Goal: Find specific page/section

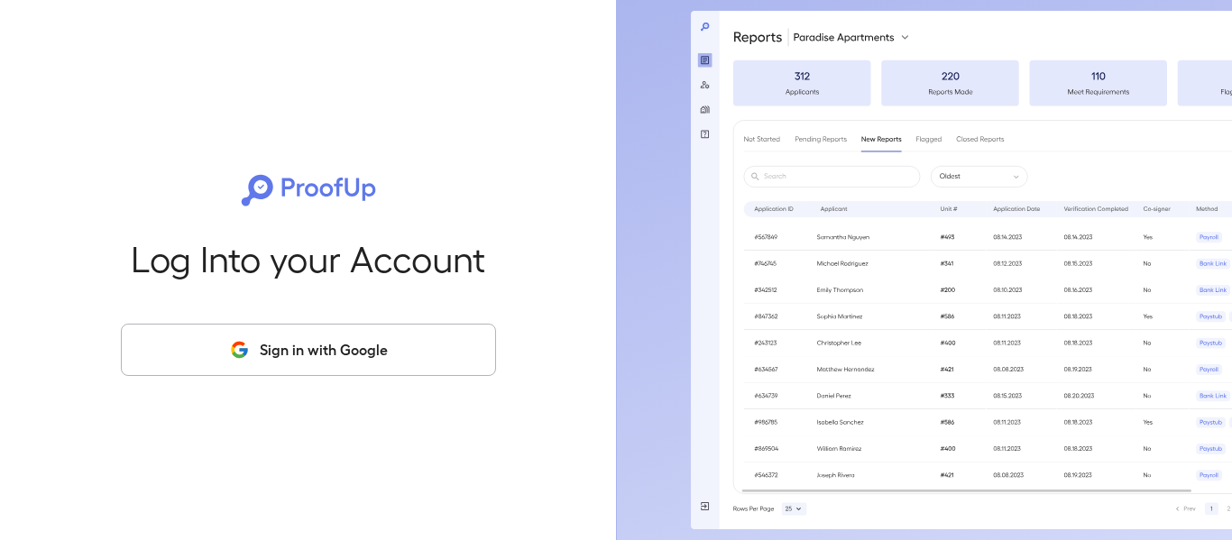
click at [377, 344] on button "Sign in with Google" at bounding box center [308, 350] width 375 height 52
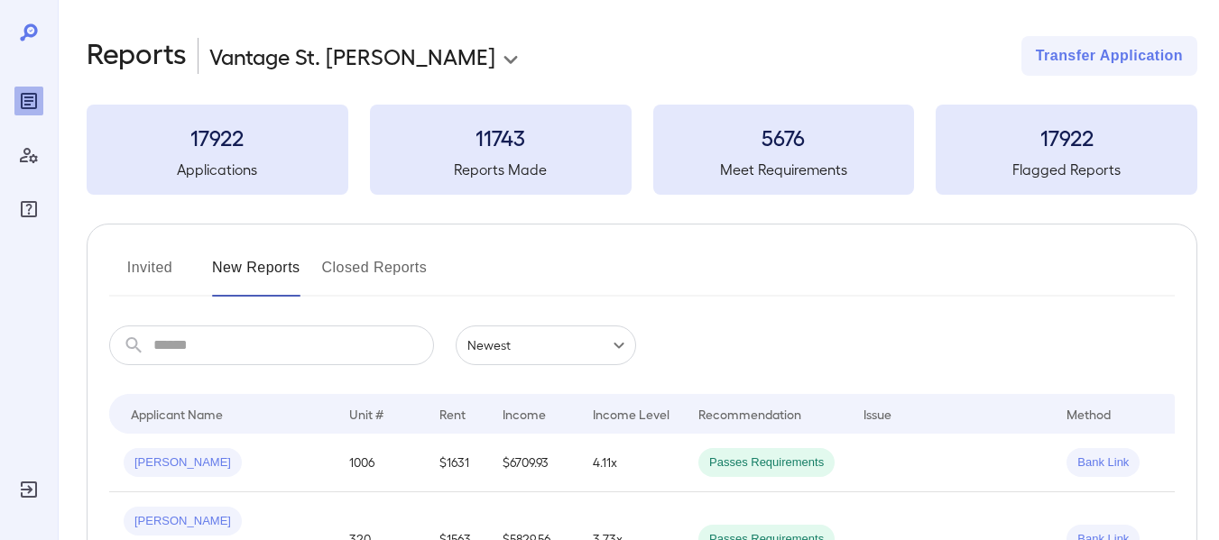
click at [165, 268] on button "Invited" at bounding box center [149, 274] width 81 height 43
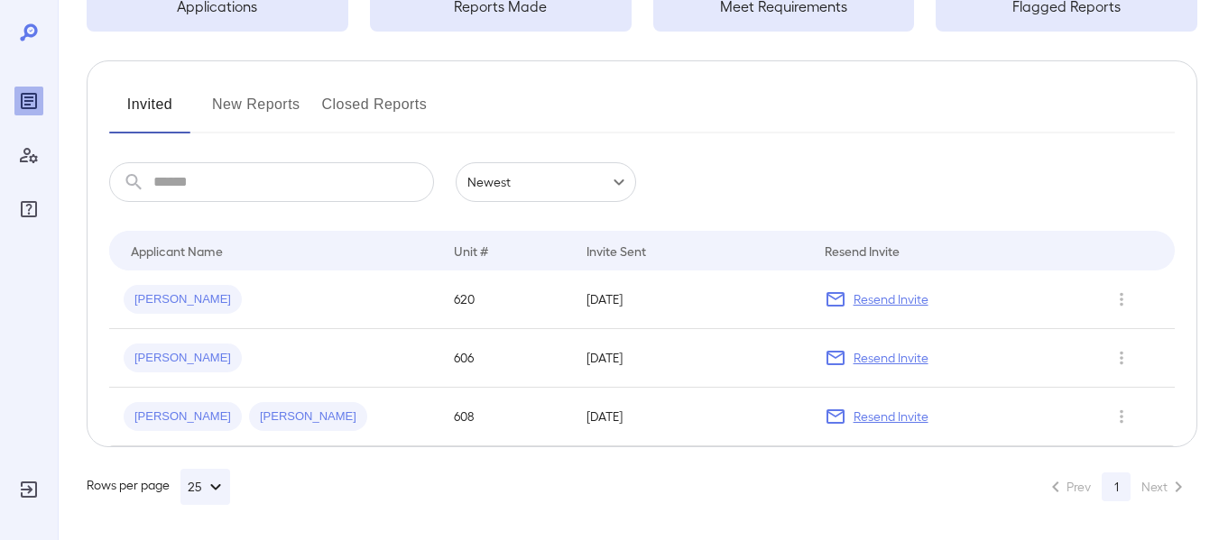
scroll to position [164, 0]
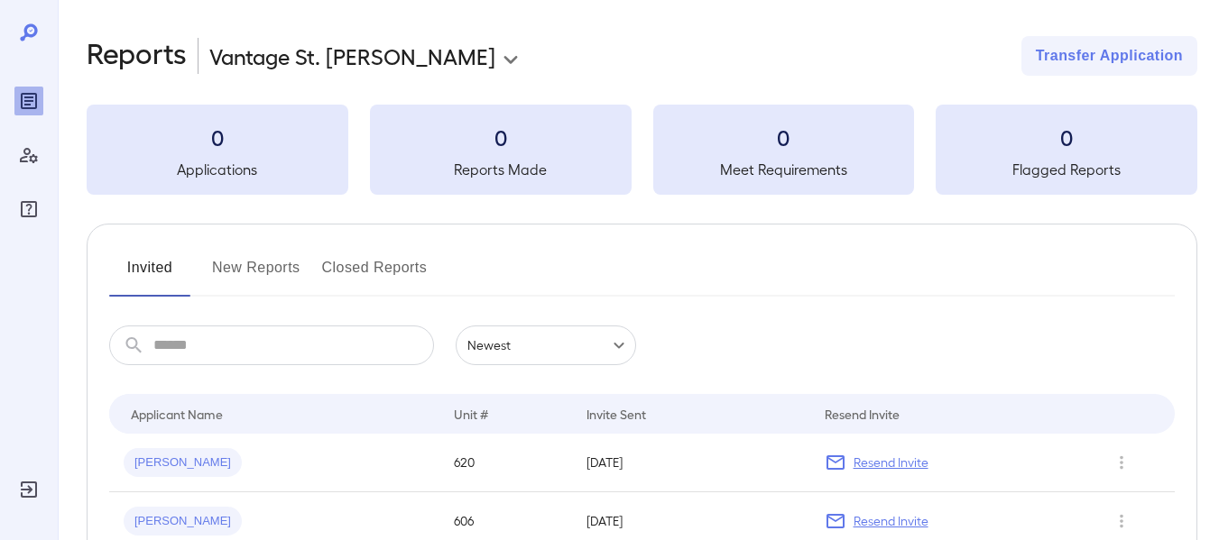
scroll to position [162, 0]
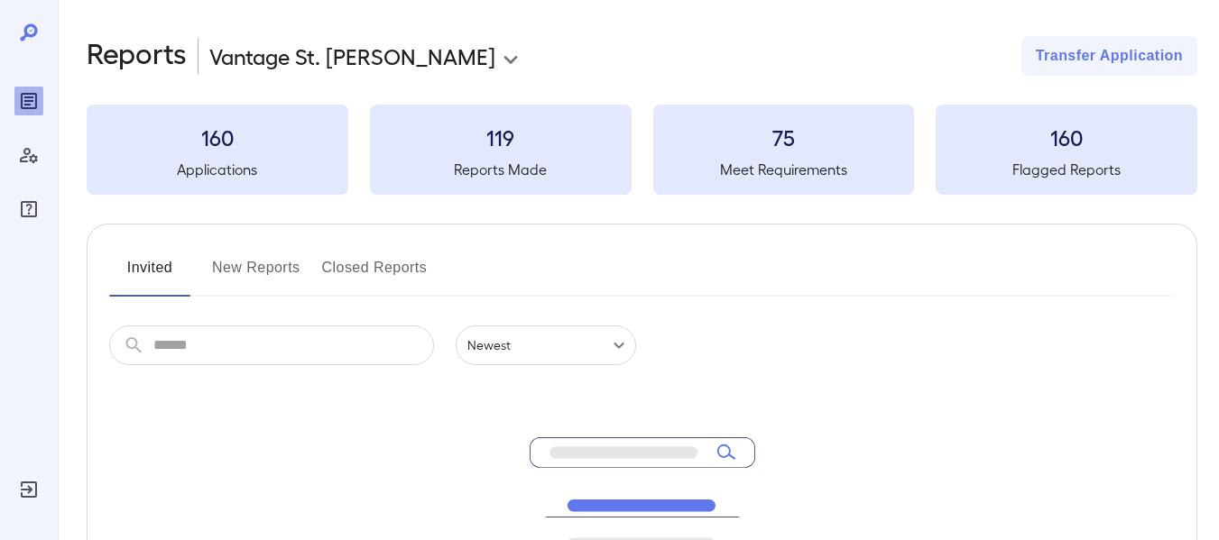
scroll to position [161, 0]
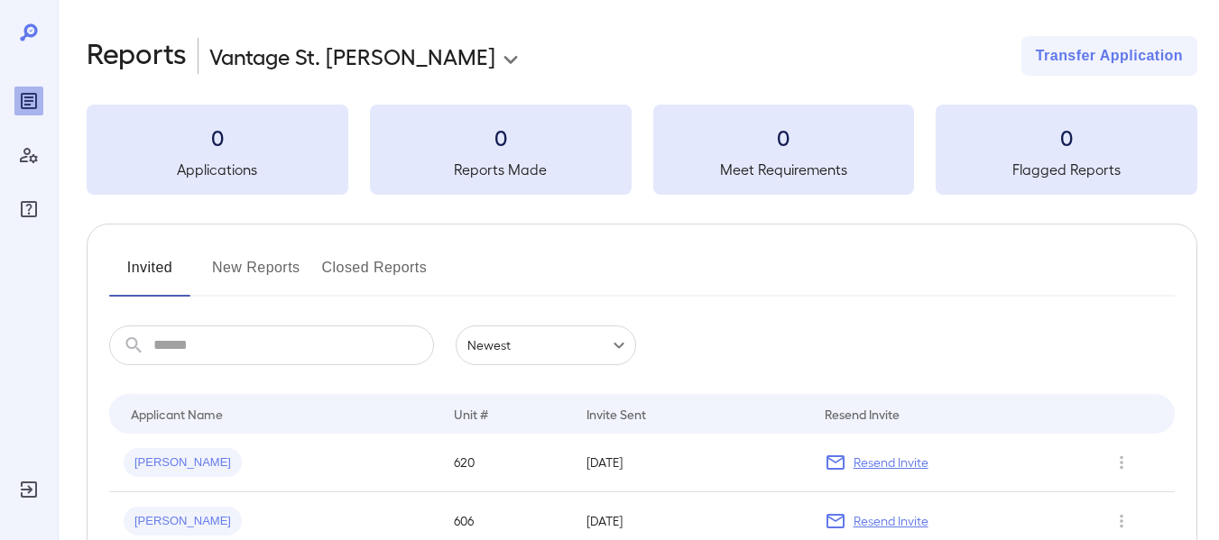
scroll to position [159, 0]
